Goal: Navigation & Orientation: Understand site structure

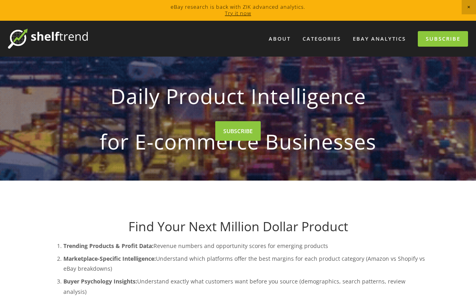
click at [384, 44] on link "eBay Analytics" at bounding box center [378, 38] width 63 height 13
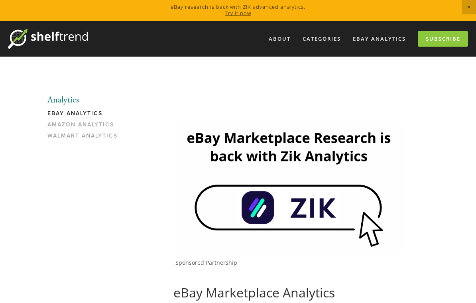
scroll to position [5, 0]
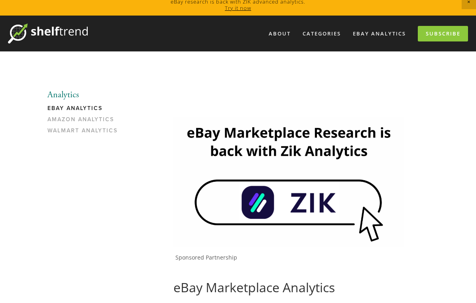
click at [63, 116] on link "Amazon Analytics" at bounding box center [85, 121] width 76 height 11
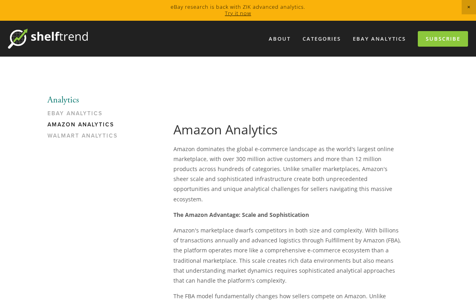
click at [54, 110] on link "eBay Analytics" at bounding box center [85, 115] width 76 height 11
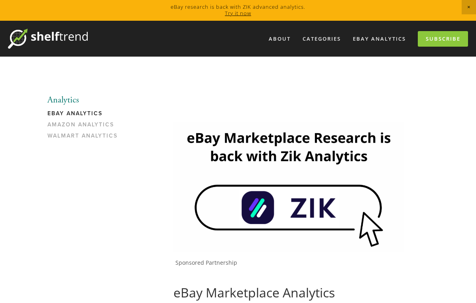
click at [264, 33] on link "About" at bounding box center [279, 38] width 32 height 13
